Goal: Find specific page/section: Find specific page/section

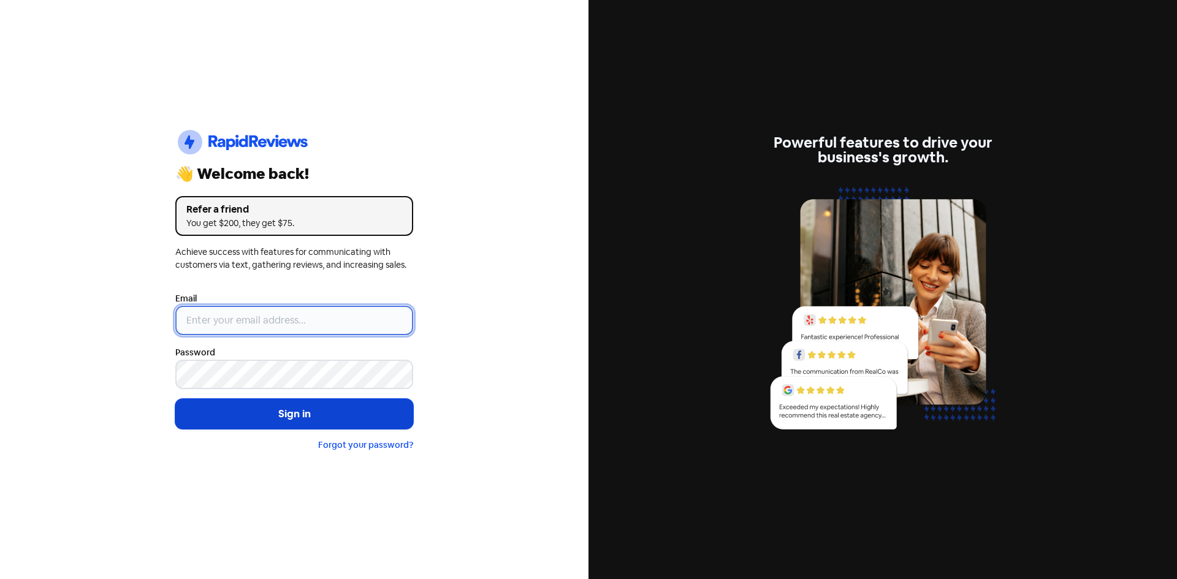
type input "[EMAIL_ADDRESS][DOMAIN_NAME]"
click at [299, 419] on button "Sign in" at bounding box center [294, 414] width 238 height 31
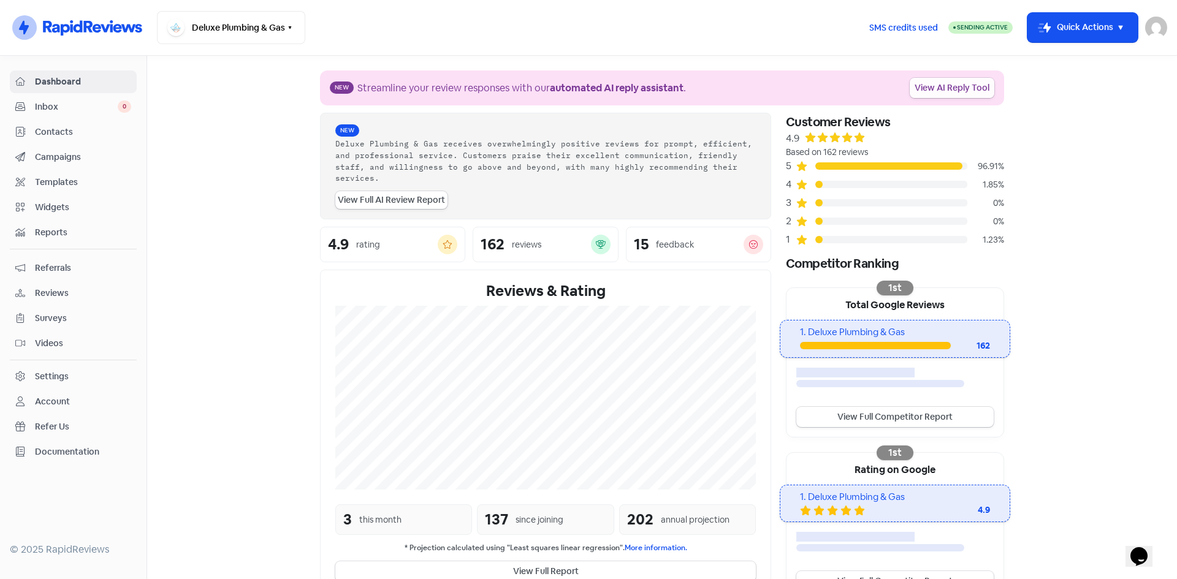
click at [925, 90] on link "View AI Reply Tool" at bounding box center [952, 88] width 85 height 20
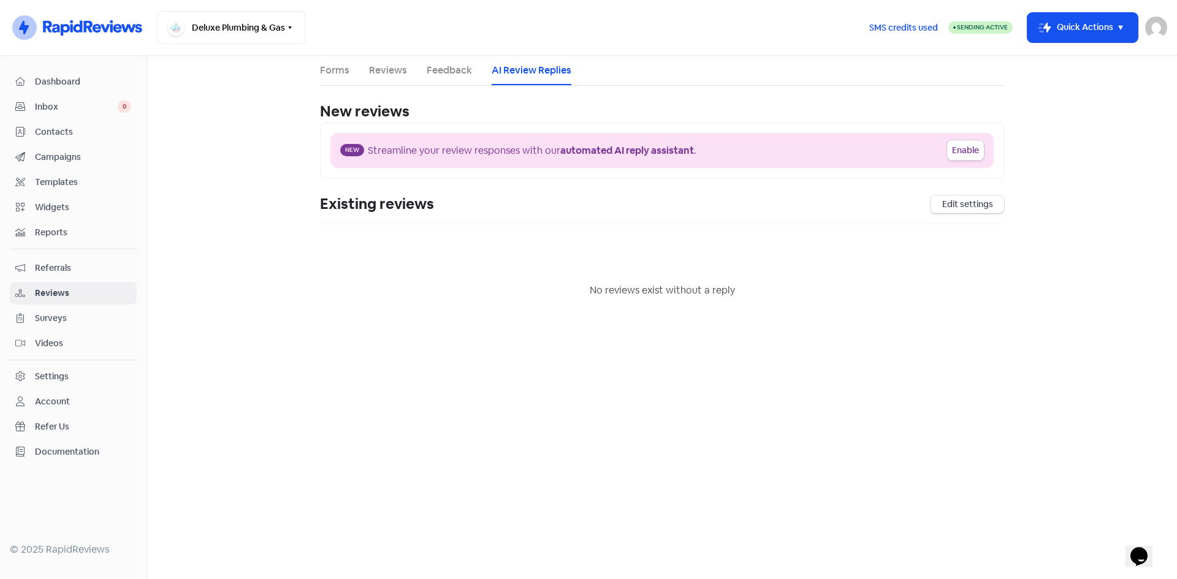
click at [61, 78] on span "Dashboard" at bounding box center [83, 81] width 96 height 13
